Goal: Information Seeking & Learning: Check status

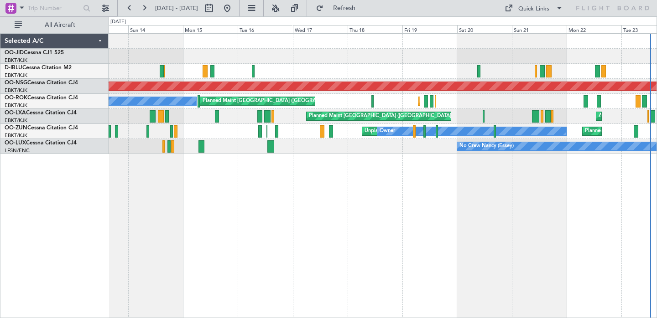
click at [505, 226] on div "Planned Maint Nice ([GEOGRAPHIC_DATA]) No Crew [GEOGRAPHIC_DATA] (Brussels Nati…" at bounding box center [383, 175] width 548 height 285
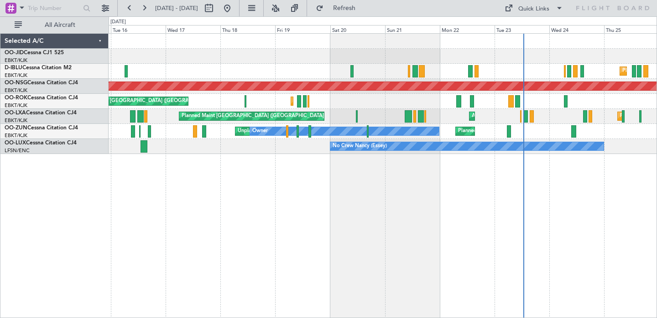
click at [382, 208] on div "Planned Maint Nice ([GEOGRAPHIC_DATA]) A/C Unavailable [GEOGRAPHIC_DATA] ([GEOG…" at bounding box center [383, 175] width 548 height 285
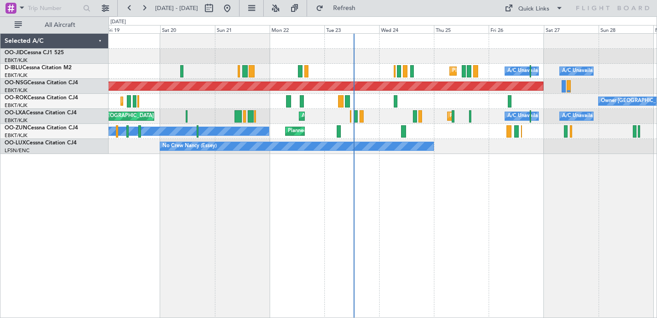
click at [347, 193] on div "Planned Maint Kortrijk-[GEOGRAPHIC_DATA] [GEOGRAPHIC_DATA] ([GEOGRAPHIC_DATA]) …" at bounding box center [383, 175] width 548 height 285
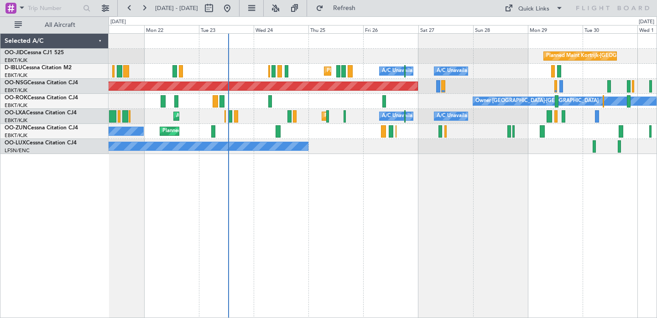
click at [474, 182] on div "Planned Maint Kortrijk-[GEOGRAPHIC_DATA] [GEOGRAPHIC_DATA] ([GEOGRAPHIC_DATA]) …" at bounding box center [383, 175] width 548 height 285
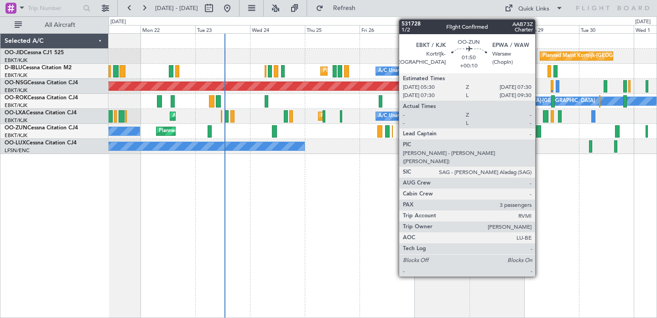
click at [539, 132] on div at bounding box center [538, 131] width 5 height 12
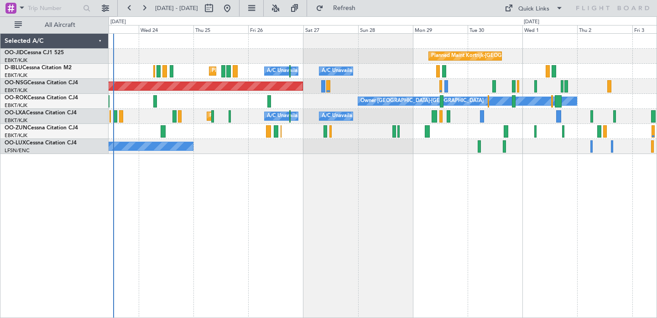
click at [518, 193] on div "Planned Maint Kortrijk-[GEOGRAPHIC_DATA] [GEOGRAPHIC_DATA] ([GEOGRAPHIC_DATA]) …" at bounding box center [383, 175] width 548 height 285
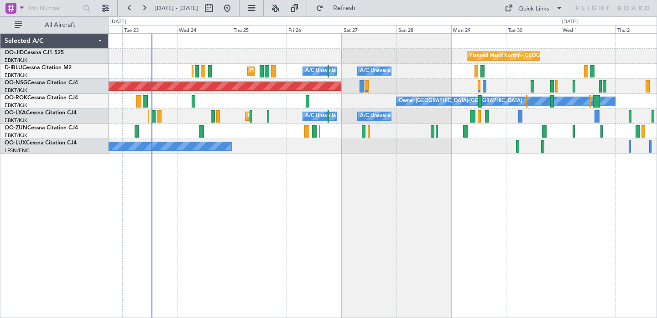
click at [622, 216] on div "Planned Maint Kortrijk-[GEOGRAPHIC_DATA] A/C Unavailable [GEOGRAPHIC_DATA]-[GEO…" at bounding box center [383, 175] width 548 height 285
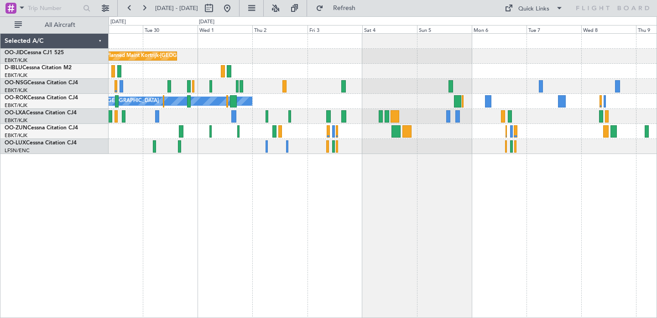
click at [258, 183] on div "Planned Maint Kortrijk-[GEOGRAPHIC_DATA] A/C Unavailable [GEOGRAPHIC_DATA]-[GEO…" at bounding box center [383, 175] width 548 height 285
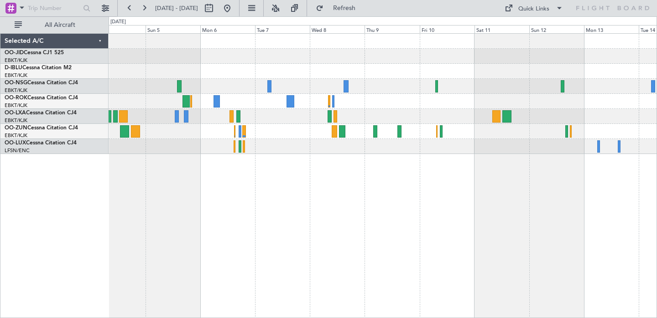
click at [328, 187] on div "Owner [GEOGRAPHIC_DATA]-[GEOGRAPHIC_DATA]" at bounding box center [383, 175] width 548 height 285
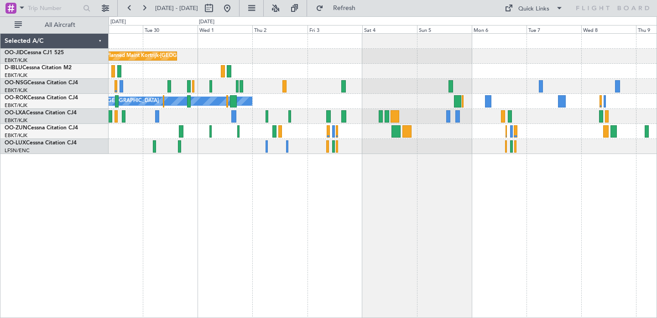
click at [613, 236] on div "Planned Maint Kortrijk-[GEOGRAPHIC_DATA] A/C Unavailable [GEOGRAPHIC_DATA]-[GEO…" at bounding box center [383, 175] width 548 height 285
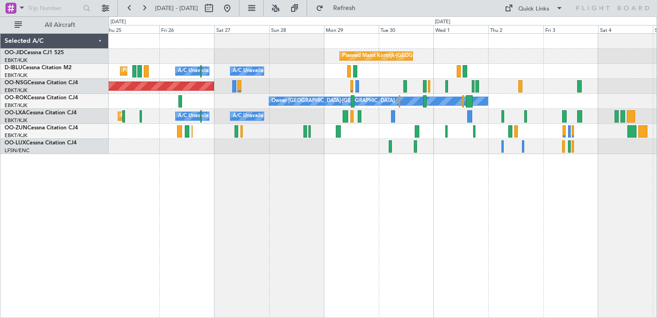
click at [436, 237] on div "Planned Maint Kortrijk-[GEOGRAPHIC_DATA] A/C Unavailable [GEOGRAPHIC_DATA]-[GEO…" at bounding box center [383, 175] width 548 height 285
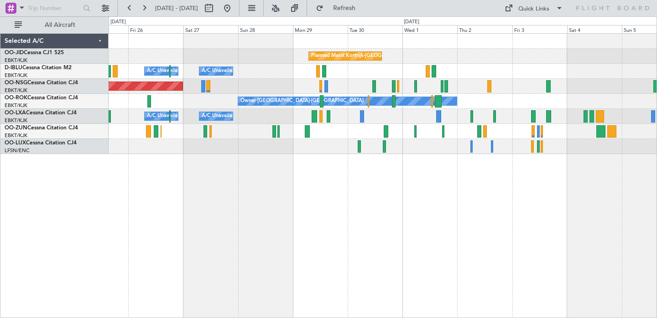
click at [447, 245] on div "Planned Maint Kortrijk-[GEOGRAPHIC_DATA] A/C Unavailable [GEOGRAPHIC_DATA] ([GE…" at bounding box center [383, 175] width 548 height 285
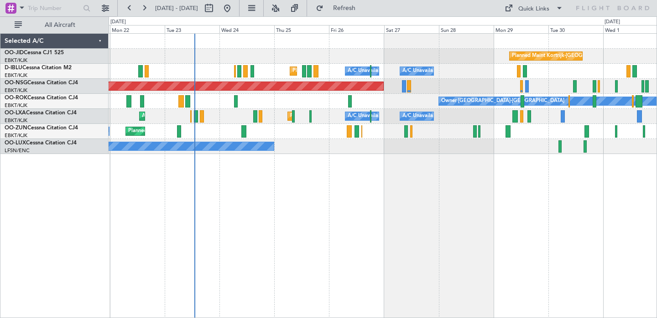
click at [554, 248] on div "Planned Maint Kortrijk-[GEOGRAPHIC_DATA] A/C Unavailable [GEOGRAPHIC_DATA] ([GE…" at bounding box center [383, 175] width 548 height 285
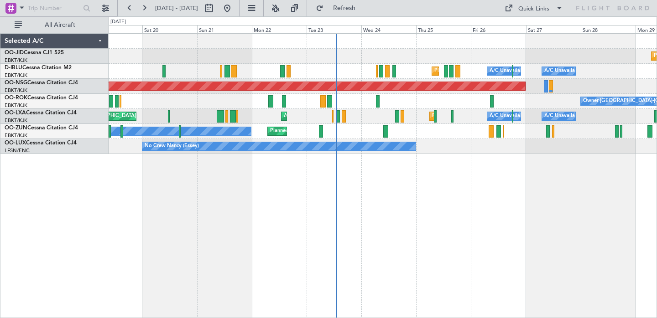
click at [487, 245] on div "Planned Maint Kortrijk-[GEOGRAPHIC_DATA] [GEOGRAPHIC_DATA] ([GEOGRAPHIC_DATA]) …" at bounding box center [383, 175] width 548 height 285
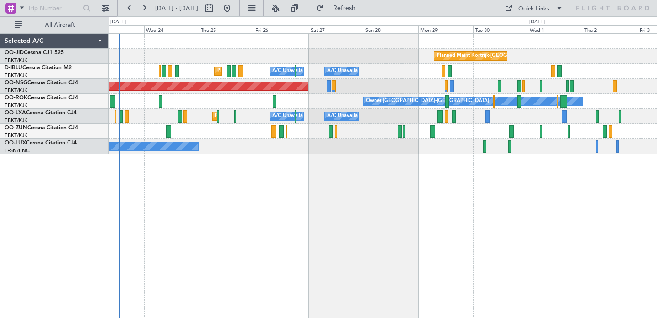
click at [277, 193] on div "Planned Maint Kortrijk-[GEOGRAPHIC_DATA] [GEOGRAPHIC_DATA] ([GEOGRAPHIC_DATA]) …" at bounding box center [383, 175] width 548 height 285
